Goal: Task Accomplishment & Management: Use online tool/utility

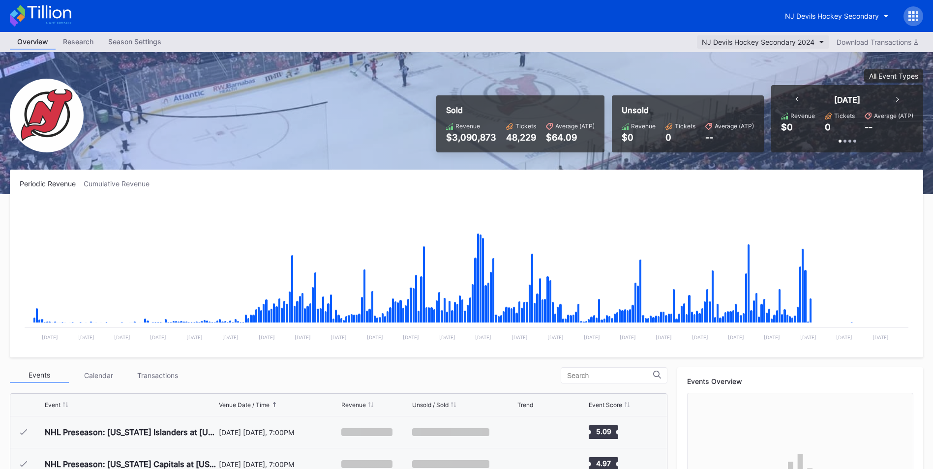
click at [794, 40] on div "NJ Devils Hockey Secondary 2024" at bounding box center [758, 42] width 113 height 8
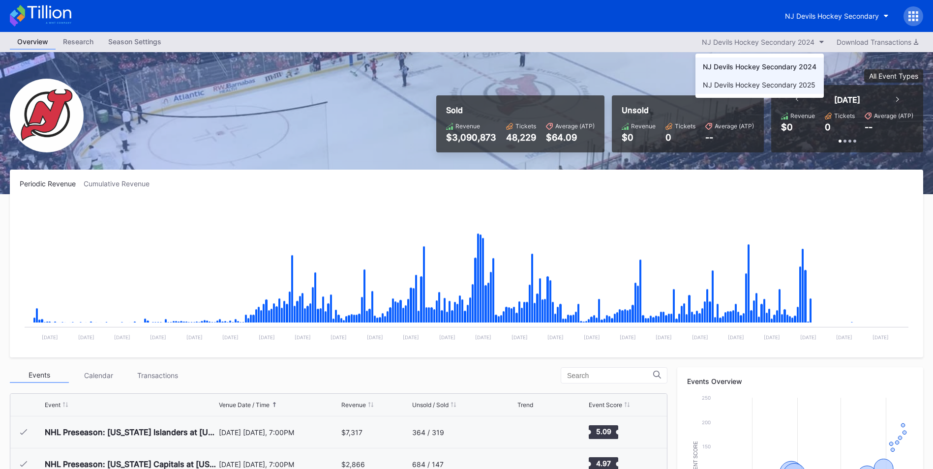
click at [773, 82] on div "NJ Devils Hockey Secondary 2025" at bounding box center [759, 85] width 113 height 8
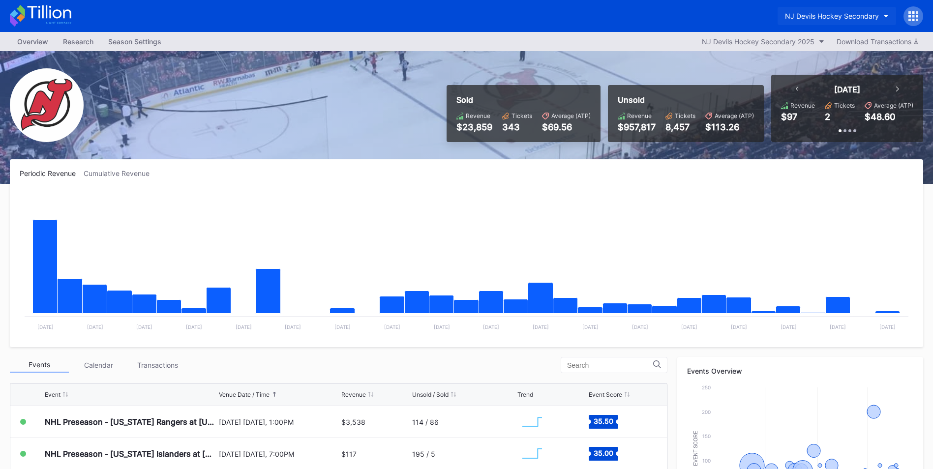
click at [827, 12] on div "NJ Devils Hockey Secondary" at bounding box center [832, 16] width 94 height 8
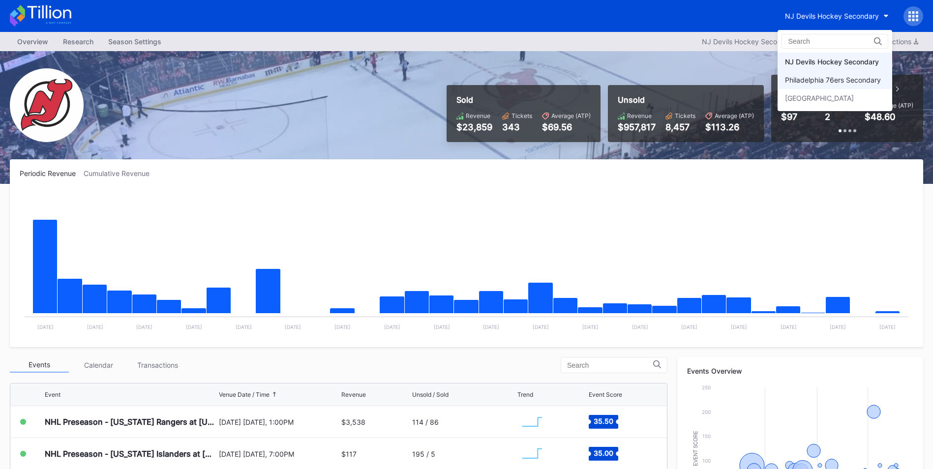
click at [833, 80] on div "Philadelphia 76ers Secondary" at bounding box center [833, 80] width 96 height 8
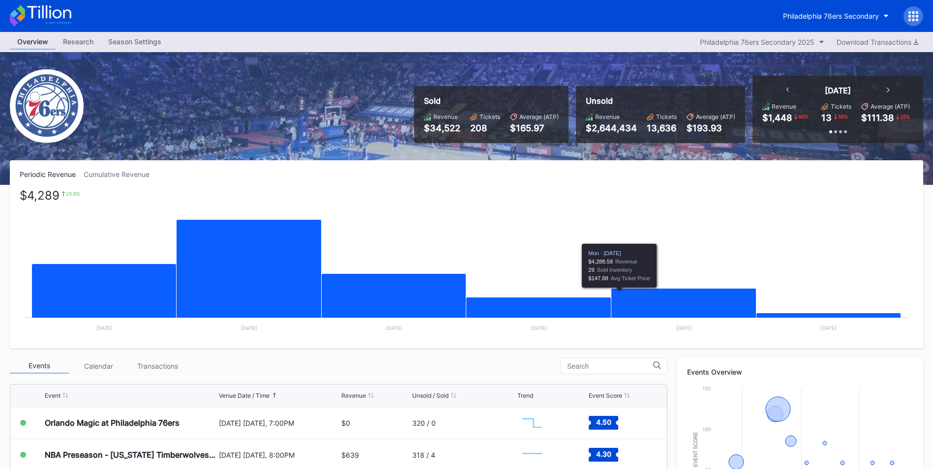
scroll to position [73, 0]
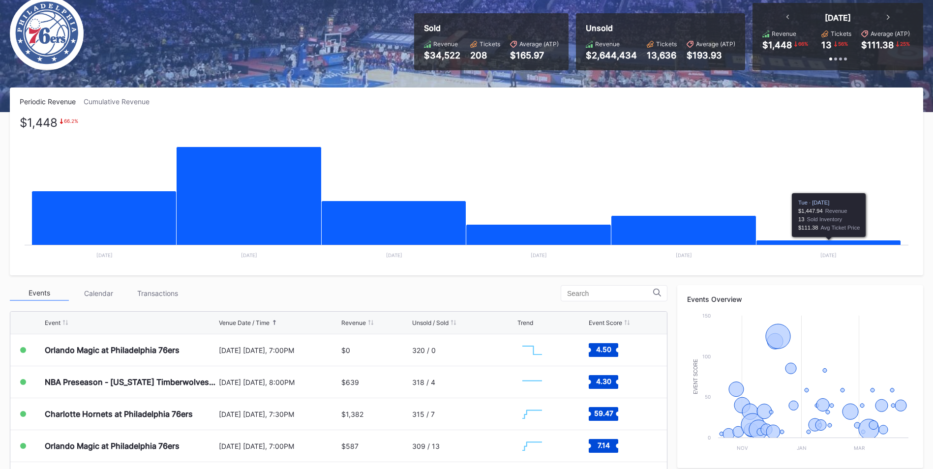
click at [768, 244] on icon "Chart title" at bounding box center [828, 247] width 145 height 13
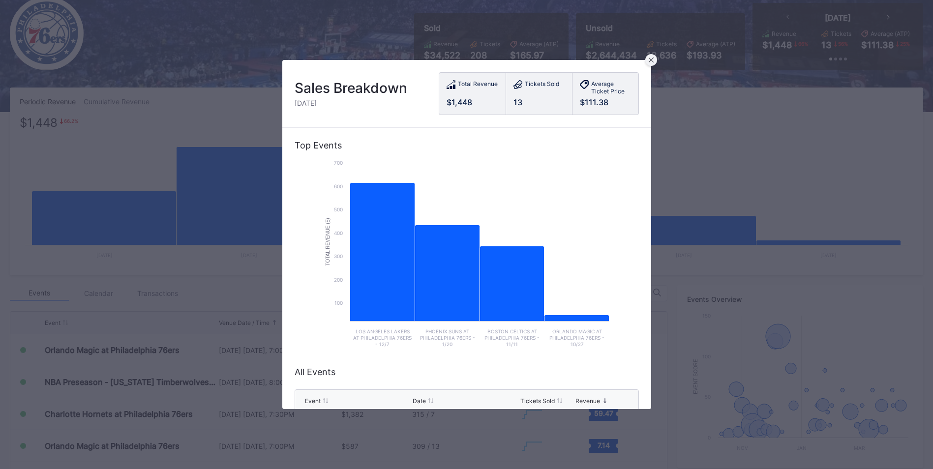
click at [652, 61] on icon at bounding box center [650, 60] width 5 height 5
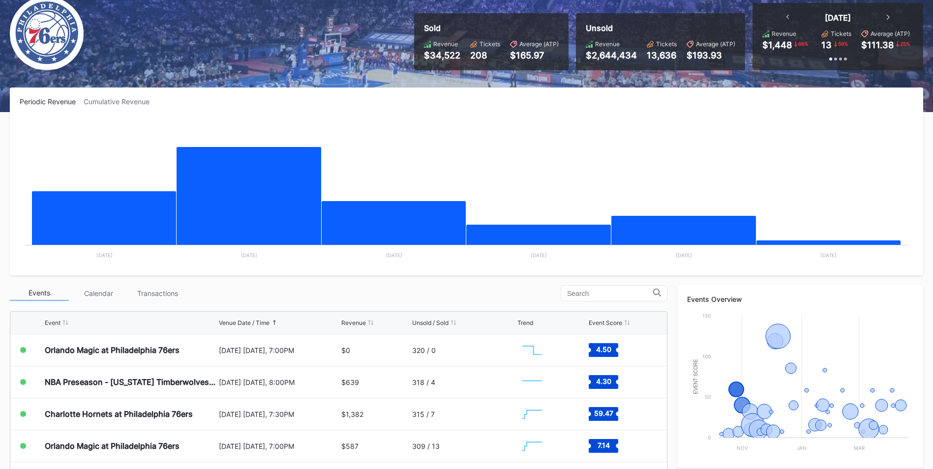
scroll to position [0, 0]
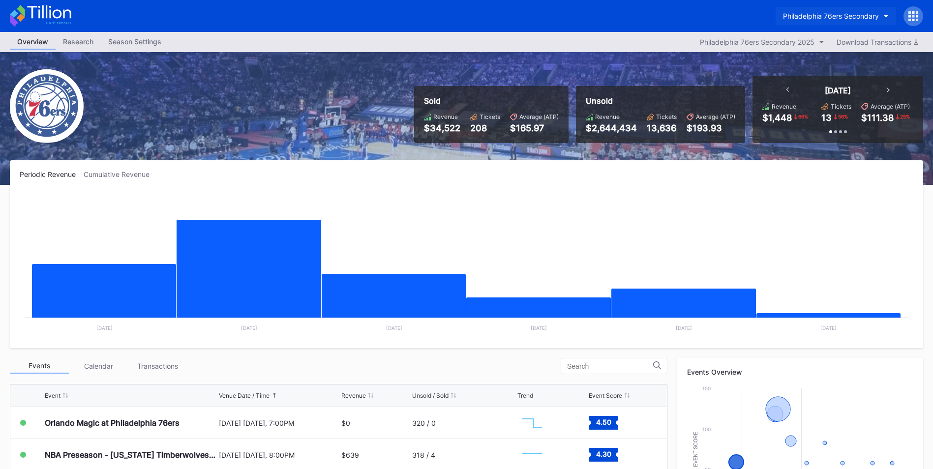
click at [818, 14] on div "Philadelphia 76ers Secondary" at bounding box center [831, 16] width 96 height 8
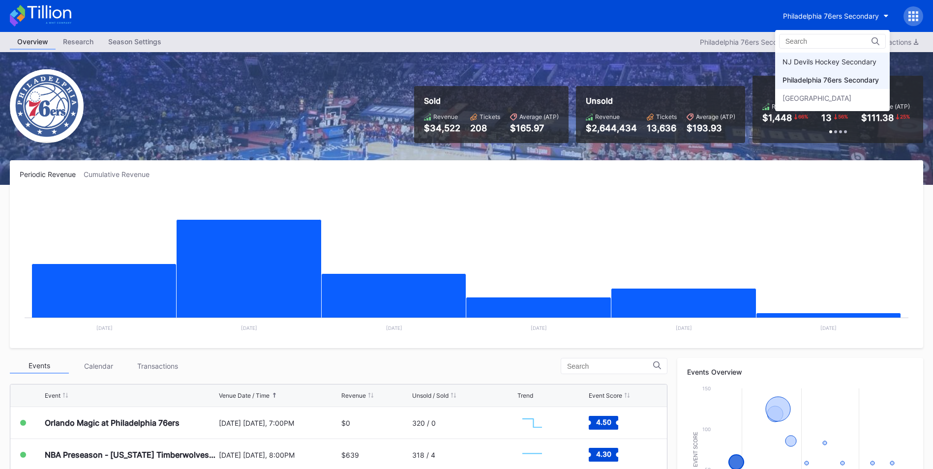
click at [801, 67] on div "NJ Devils Hockey Secondary" at bounding box center [832, 62] width 115 height 18
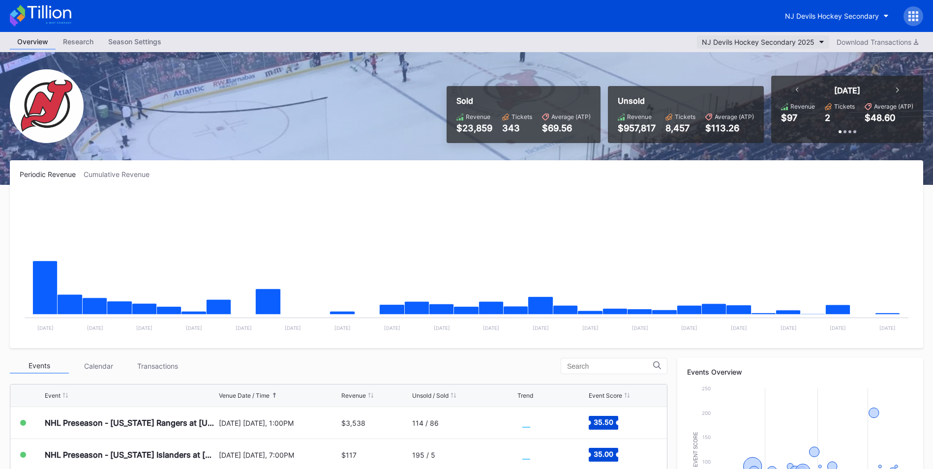
click at [764, 40] on div "NJ Devils Hockey Secondary 2025" at bounding box center [758, 42] width 113 height 8
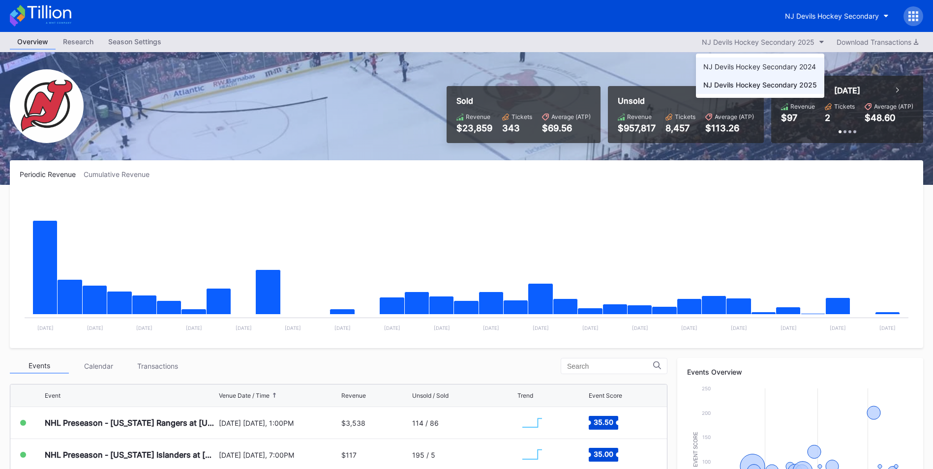
click at [756, 67] on div "NJ Devils Hockey Secondary 2024" at bounding box center [759, 66] width 113 height 8
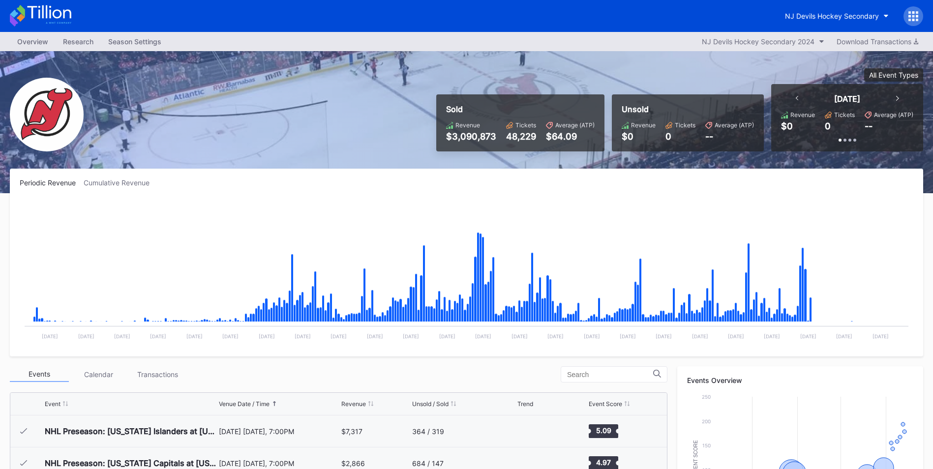
click at [773, 32] on div "Overview Research Season Settings NJ Devils Hockey Secondary 2024 Download Tran…" at bounding box center [466, 41] width 933 height 19
click at [778, 40] on div "NJ Devils Hockey Secondary 2024" at bounding box center [758, 41] width 113 height 8
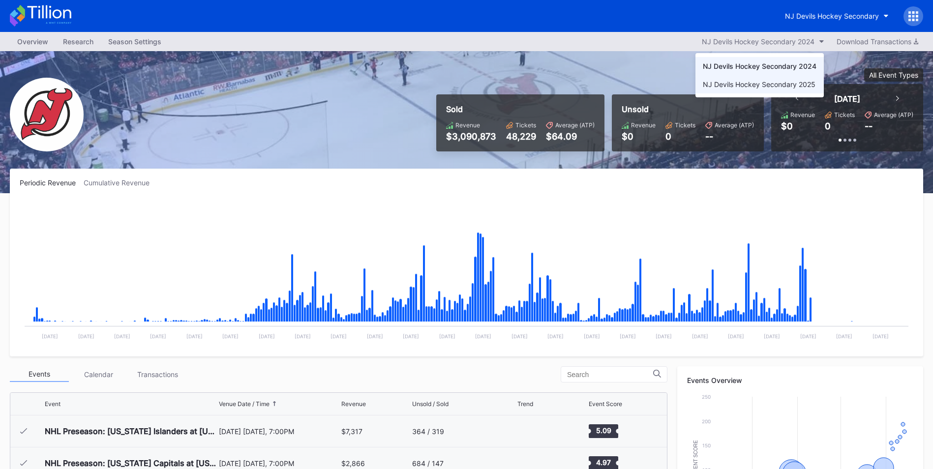
click at [769, 93] on div "NJ Devils Hockey Secondary 2025" at bounding box center [759, 84] width 128 height 18
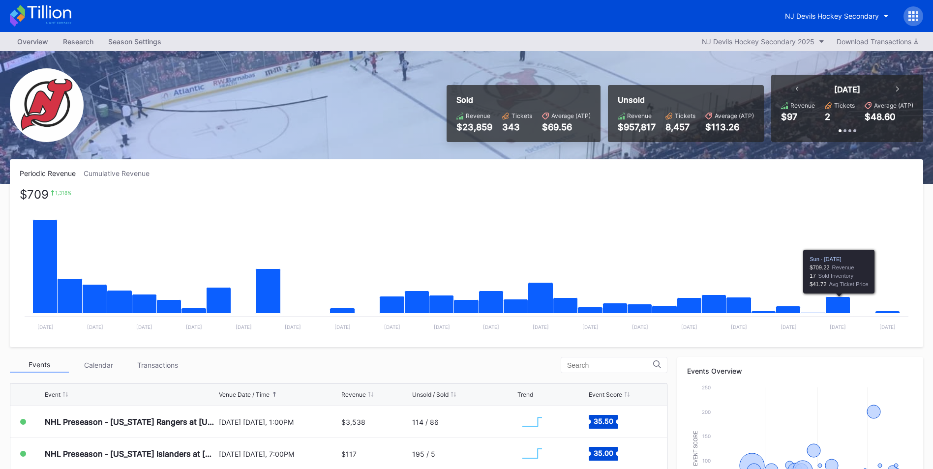
click at [839, 305] on icon "Chart title" at bounding box center [838, 305] width 25 height 17
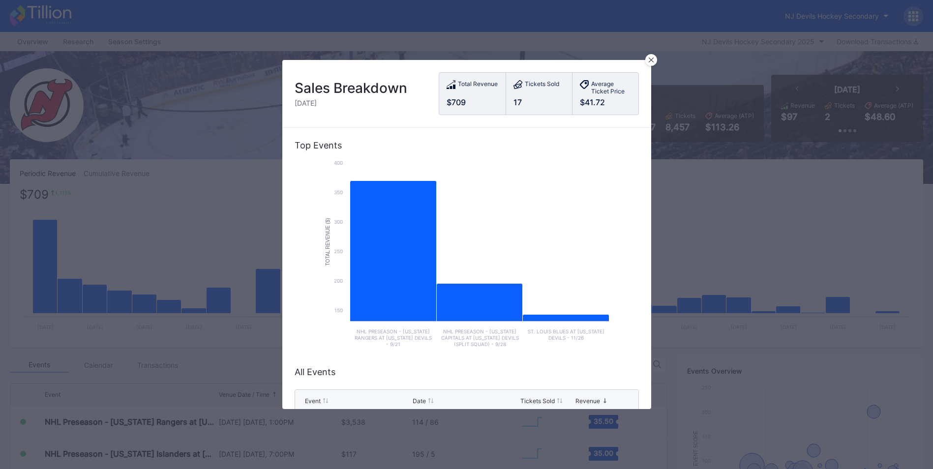
scroll to position [120, 0]
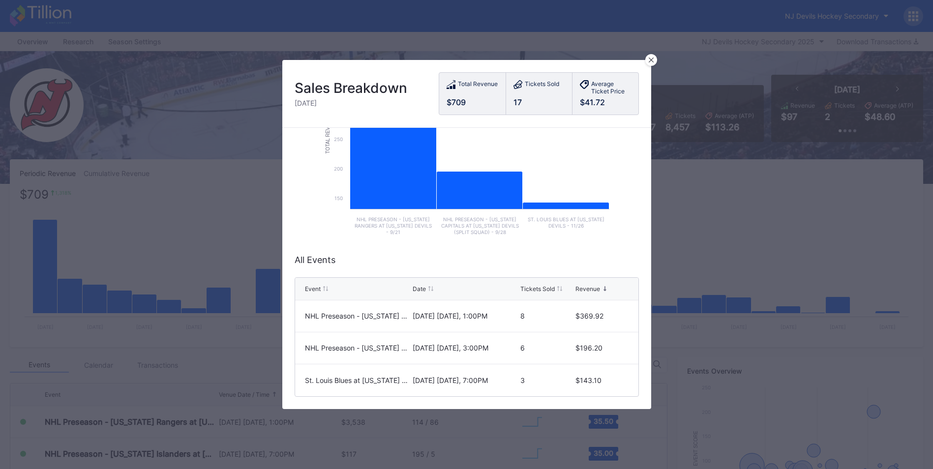
click at [647, 65] on div "Sales Breakdown Sunday, Aug 17 Total Revenue $709 Tickets Sold 17 Average Ticke…" at bounding box center [466, 94] width 369 height 68
click at [649, 61] on icon at bounding box center [651, 60] width 5 height 5
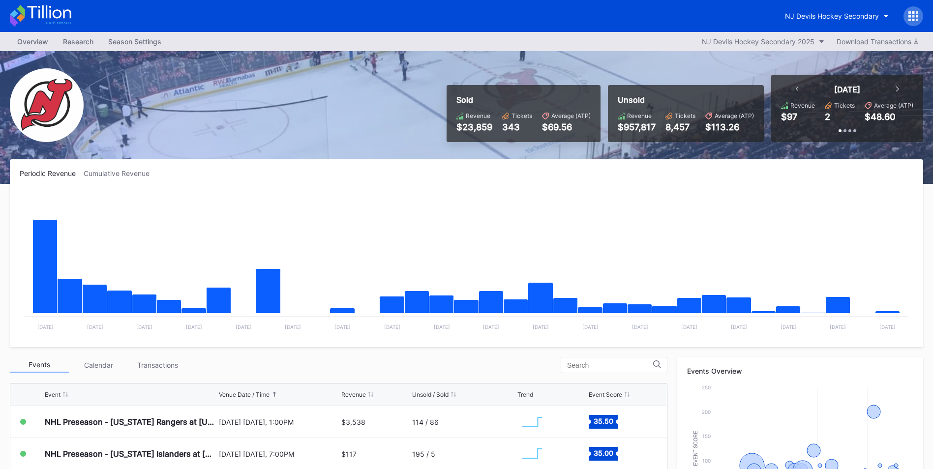
click at [167, 365] on div "Transactions" at bounding box center [157, 365] width 59 height 15
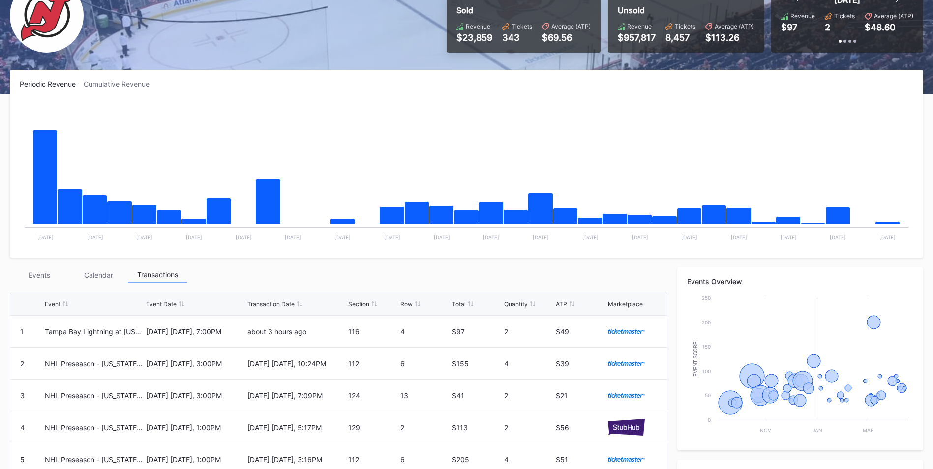
scroll to position [89, 0]
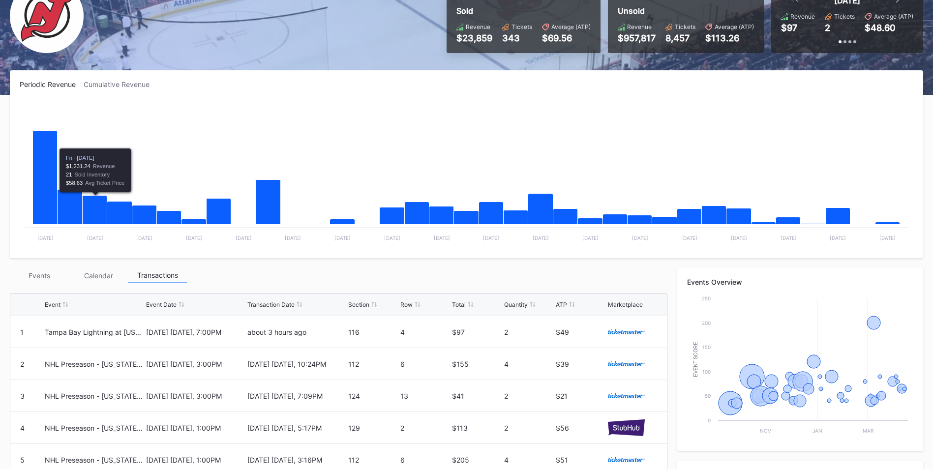
click at [28, 275] on div "Events" at bounding box center [39, 275] width 59 height 15
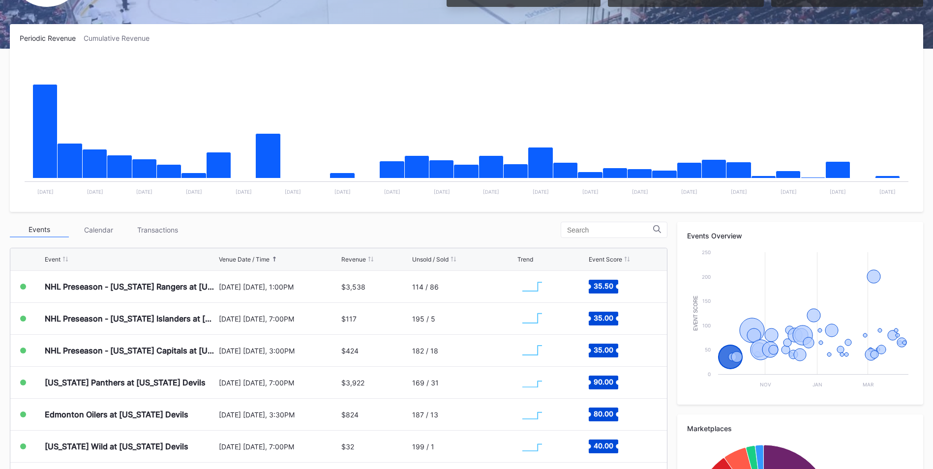
scroll to position [136, 0]
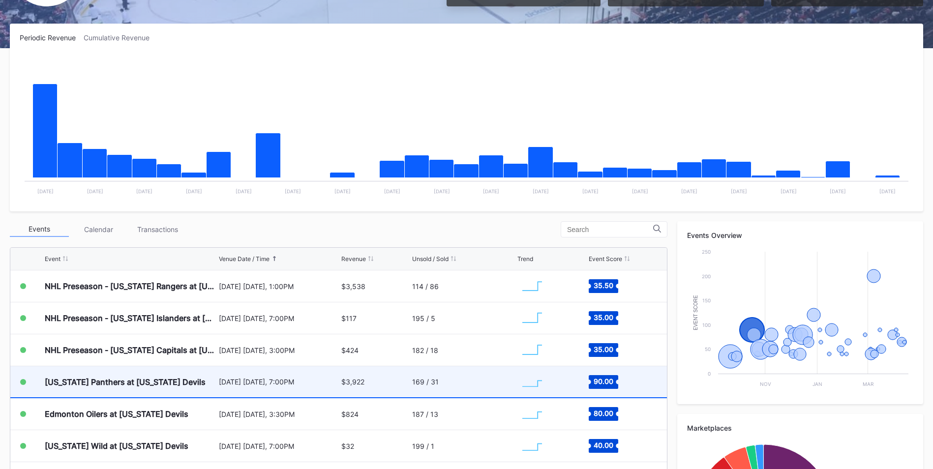
click at [66, 377] on div "[US_STATE] Panthers at [US_STATE] Devils" at bounding box center [125, 382] width 161 height 10
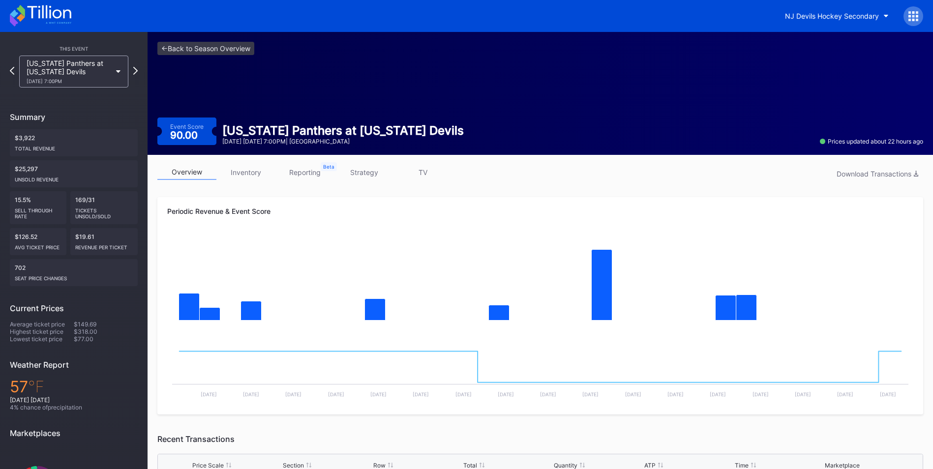
click at [240, 170] on link "inventory" at bounding box center [245, 172] width 59 height 15
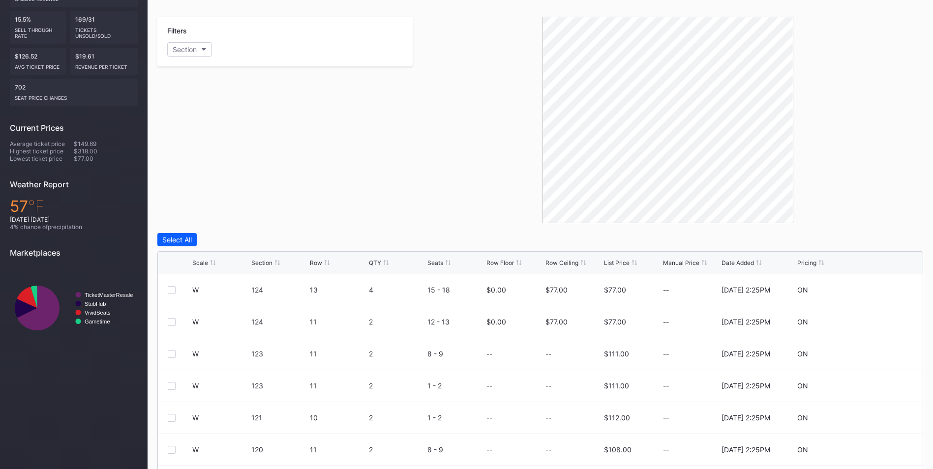
scroll to position [187, 0]
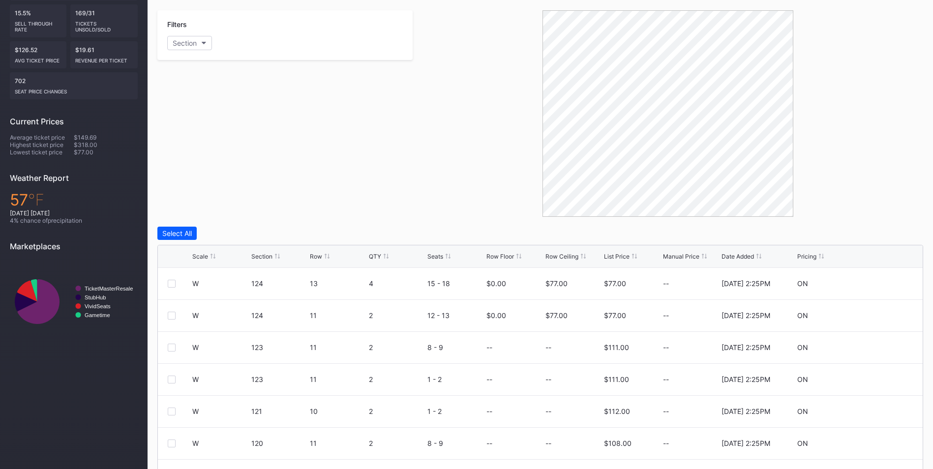
click at [566, 258] on div "Row Ceiling" at bounding box center [561, 256] width 33 height 7
click at [880, 348] on icon at bounding box center [883, 347] width 7 height 7
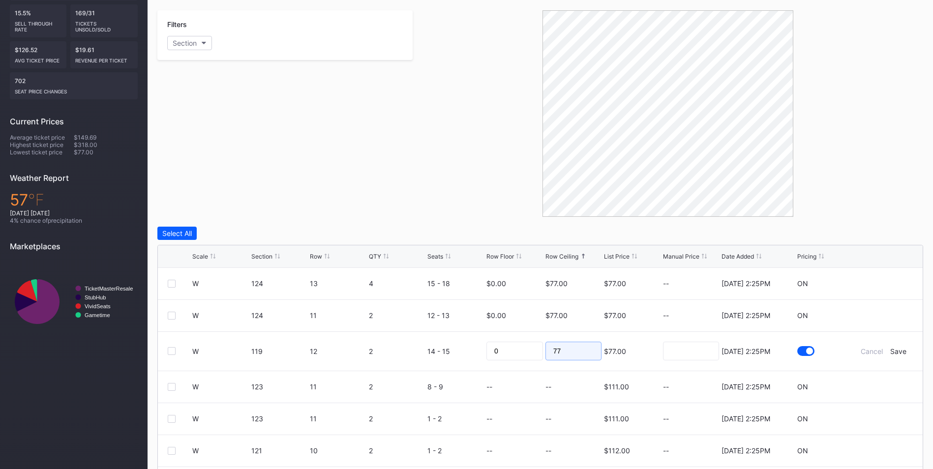
drag, startPoint x: 574, startPoint y: 348, endPoint x: 429, endPoint y: 345, distance: 145.1
click at [429, 345] on form "W 119 12 2 14 - 15 0 77 $77.00 [DATE] 2:25PM Cancel Save" at bounding box center [552, 351] width 721 height 39
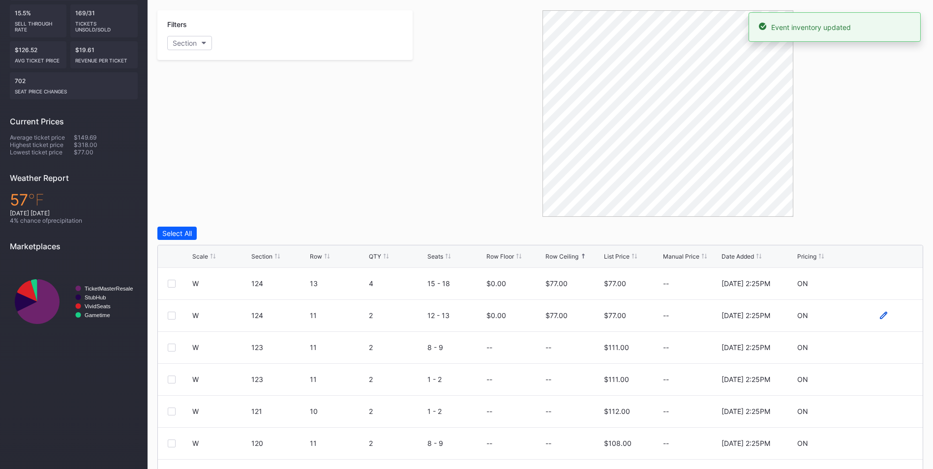
click at [880, 315] on icon at bounding box center [883, 315] width 7 height 7
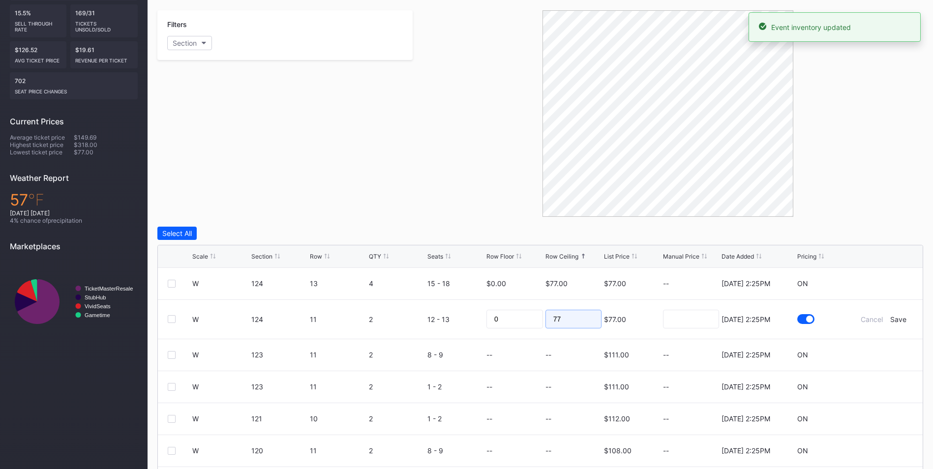
drag, startPoint x: 575, startPoint y: 323, endPoint x: 526, endPoint y: 310, distance: 50.2
click at [526, 310] on form "W 124 11 2 12 - 13 0 77 $77.00 [DATE] 2:25PM Cancel Save" at bounding box center [552, 319] width 721 height 39
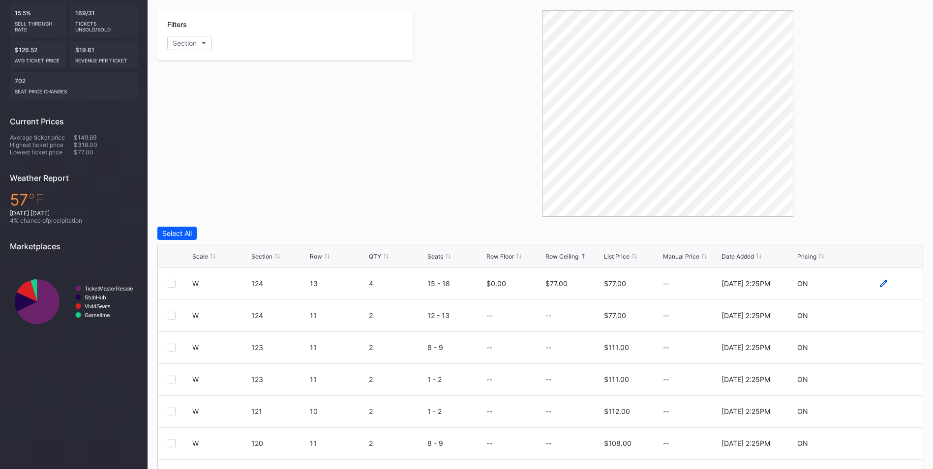
click at [880, 284] on icon at bounding box center [883, 283] width 7 height 7
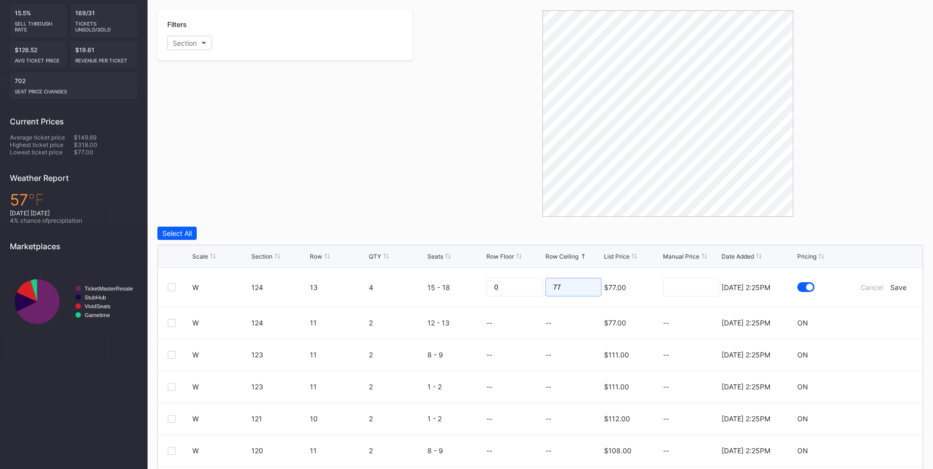
drag, startPoint x: 574, startPoint y: 282, endPoint x: 364, endPoint y: 267, distance: 210.6
click at [364, 267] on div "Scale Section Row QTY Seats Row Floor Row Ceiling List Price Manual Price Date …" at bounding box center [540, 381] width 766 height 272
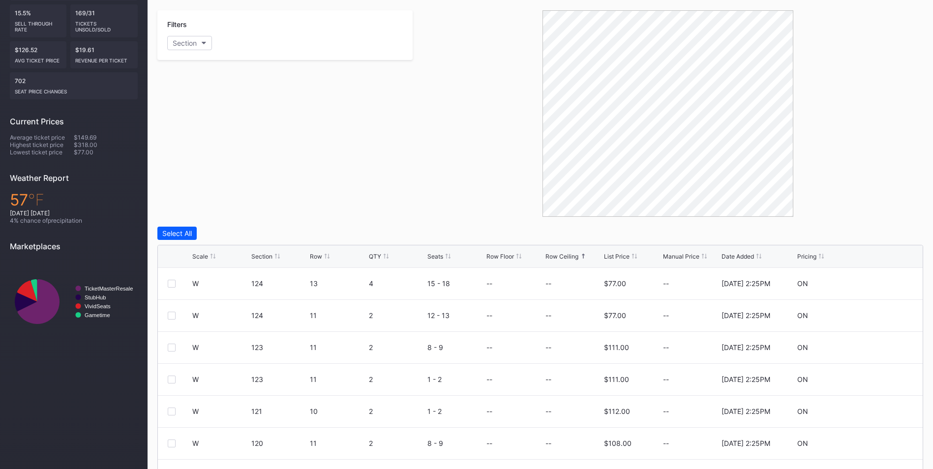
scroll to position [0, 0]
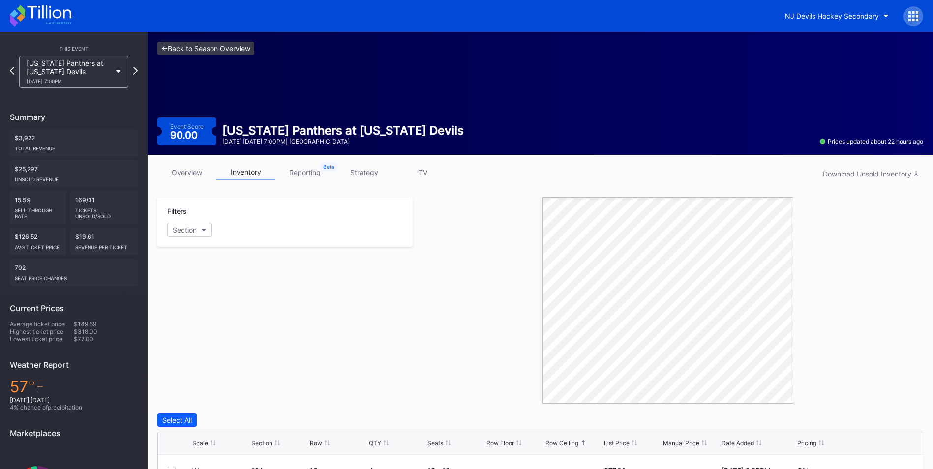
click at [172, 54] on link "<- Back to Season Overview" at bounding box center [205, 48] width 97 height 13
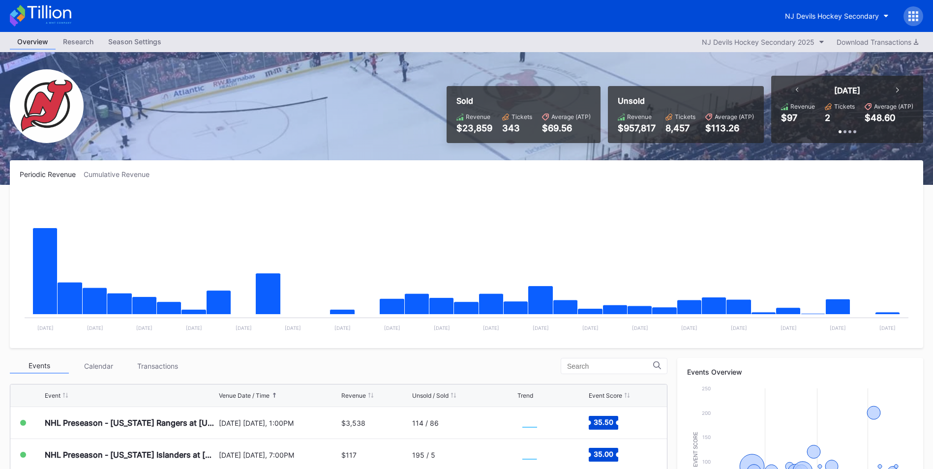
scroll to position [269, 0]
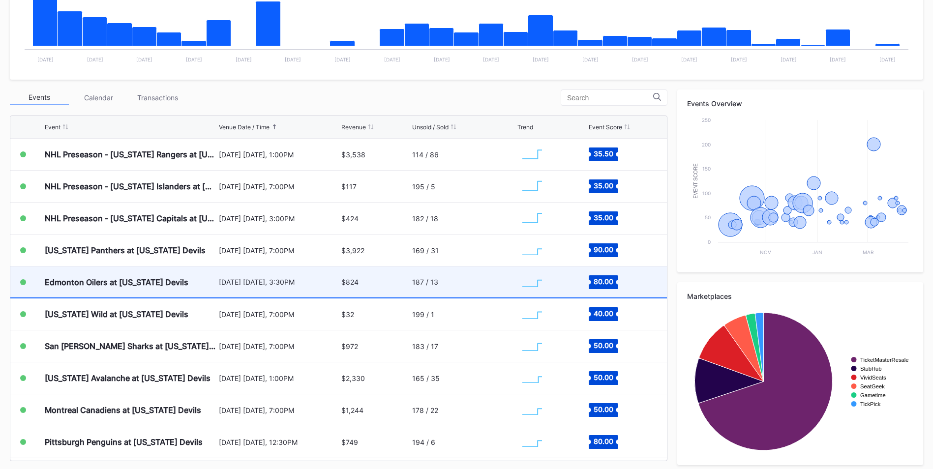
click at [181, 274] on div "Edmonton Oilers at [US_STATE] Devils" at bounding box center [131, 282] width 172 height 31
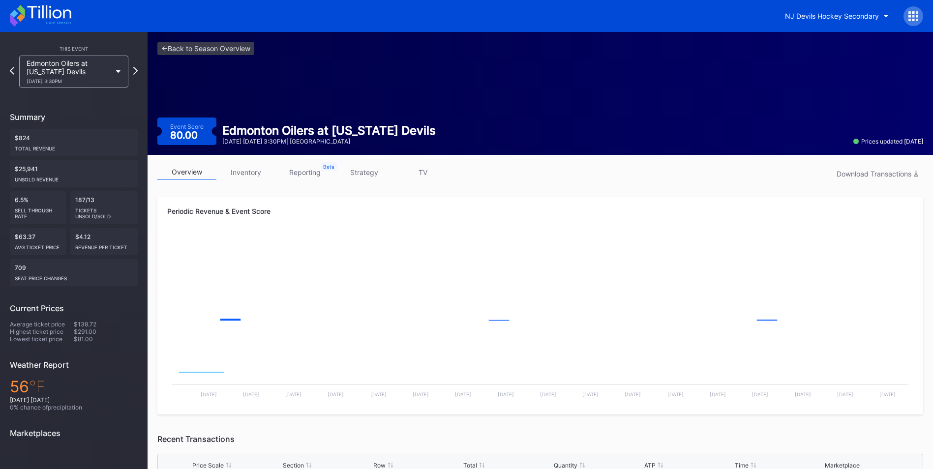
click at [256, 178] on link "inventory" at bounding box center [245, 172] width 59 height 15
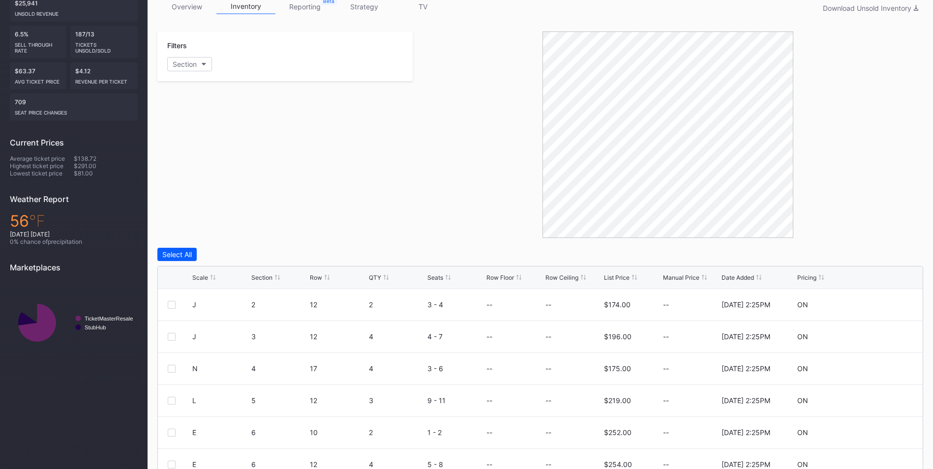
scroll to position [166, 0]
click at [271, 273] on div "Section" at bounding box center [261, 276] width 21 height 7
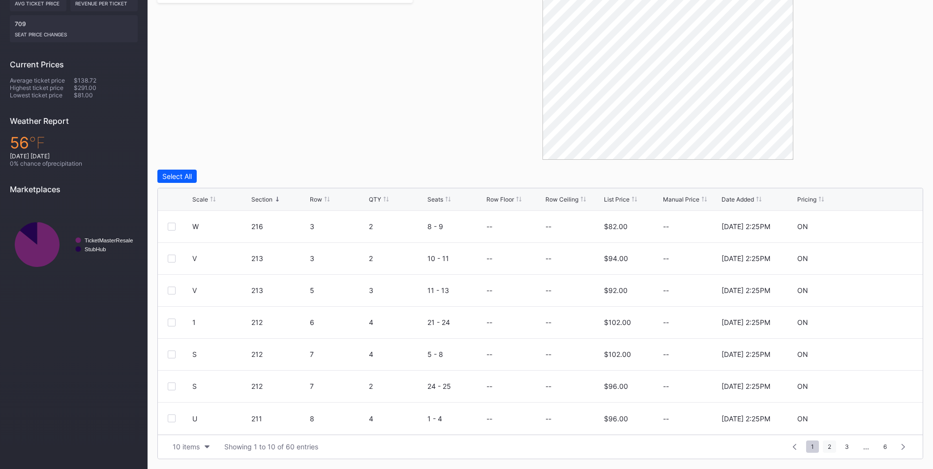
click at [830, 450] on span "2" at bounding box center [829, 447] width 13 height 12
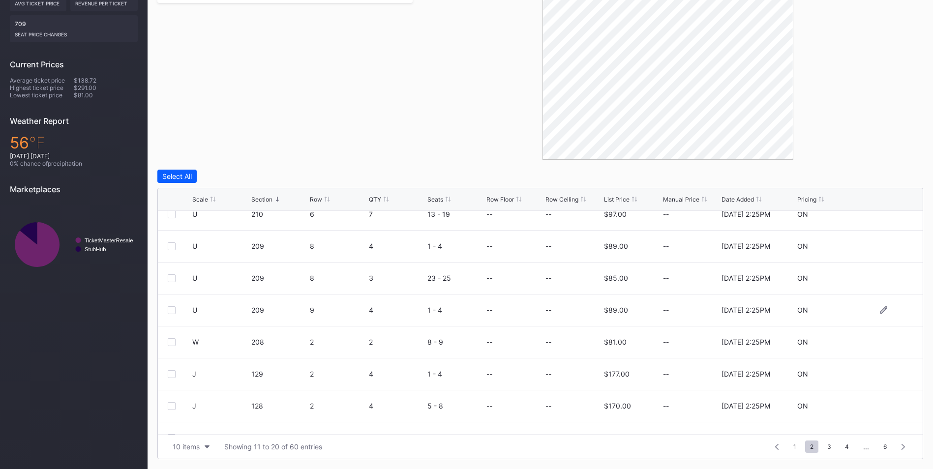
scroll to position [77, 0]
click at [859, 60] on div at bounding box center [668, 56] width 511 height 207
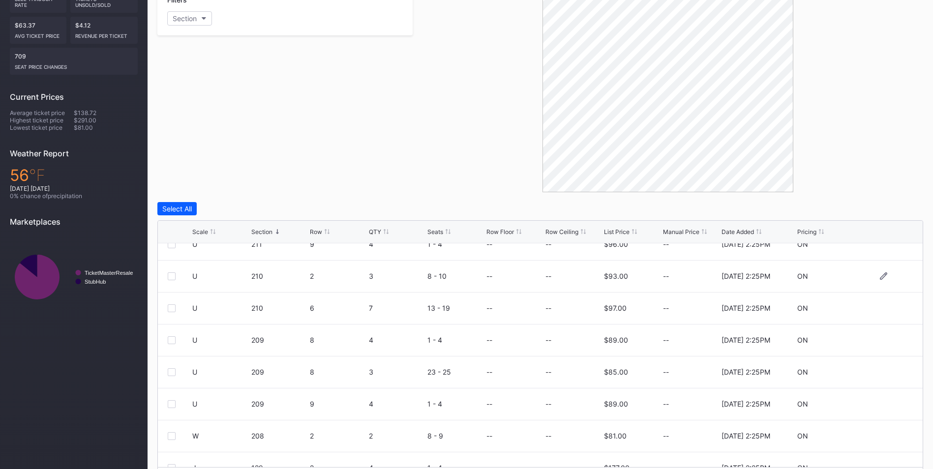
scroll to position [0, 0]
